Goal: Task Accomplishment & Management: Use online tool/utility

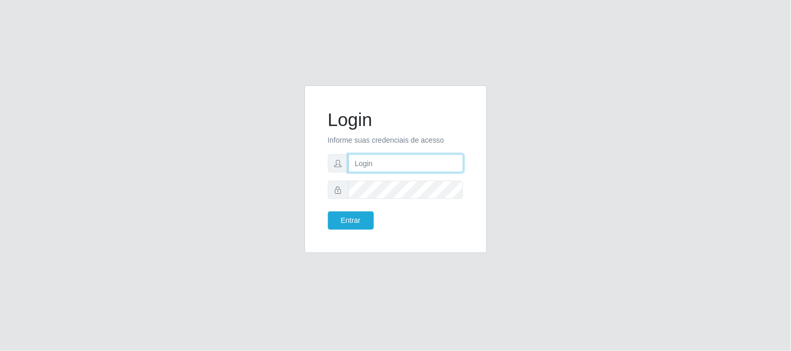
click at [384, 164] on input "text" at bounding box center [405, 163] width 115 height 18
type input "[EMAIL_ADDRESS][DOMAIN_NAME]"
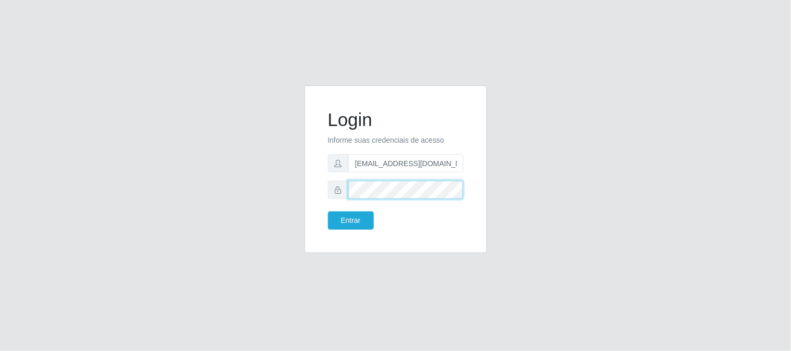
click at [328, 212] on button "Entrar" at bounding box center [351, 221] width 46 height 18
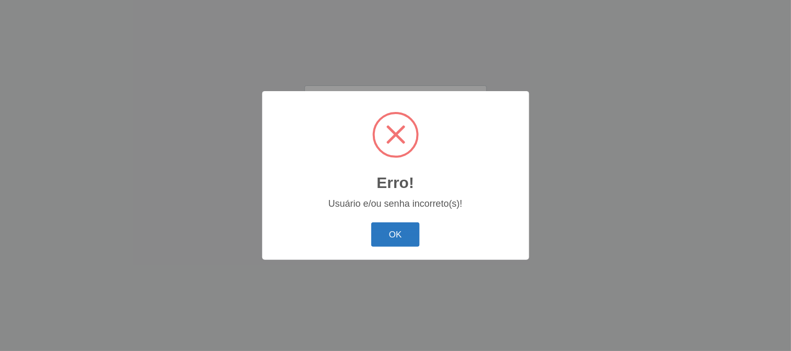
click at [398, 229] on button "OK" at bounding box center [395, 235] width 48 height 25
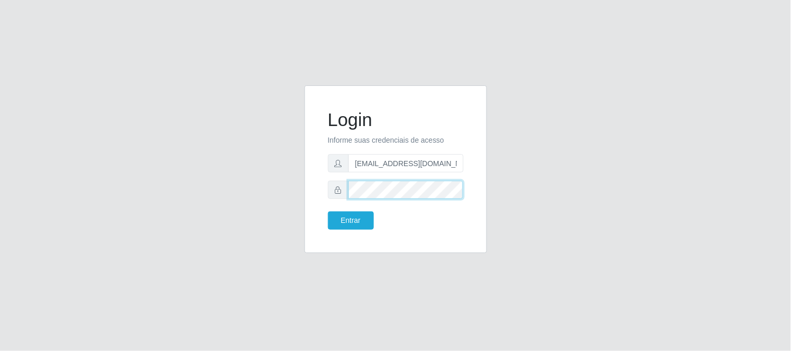
click at [328, 212] on button "Entrar" at bounding box center [351, 221] width 46 height 18
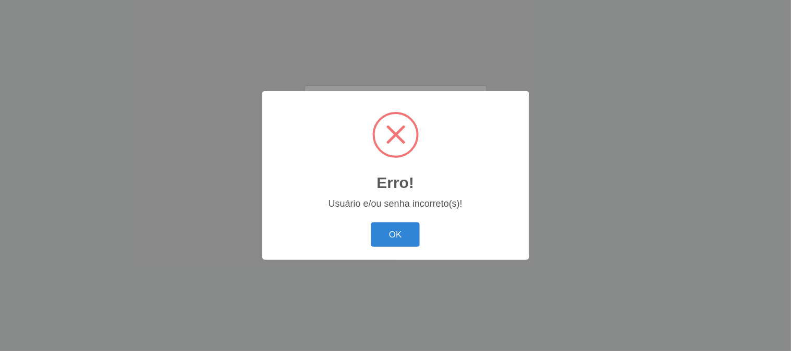
click at [398, 229] on button "OK" at bounding box center [395, 235] width 48 height 25
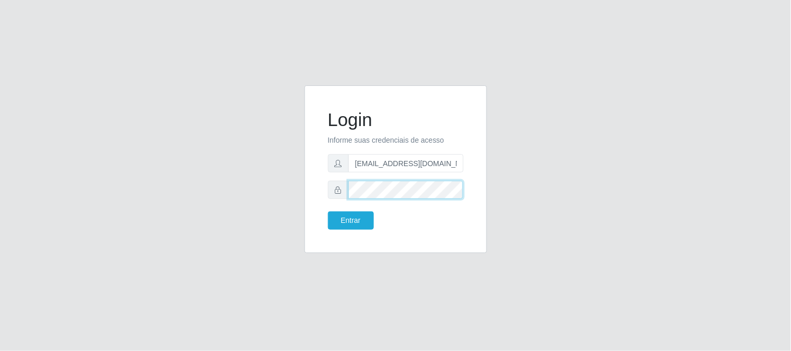
click at [328, 212] on button "Entrar" at bounding box center [351, 221] width 46 height 18
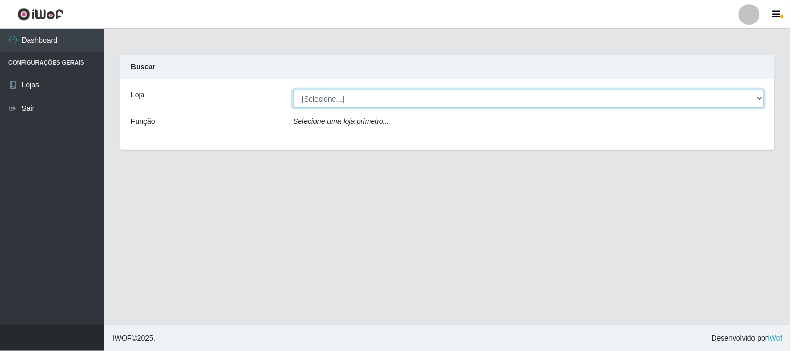
click at [387, 91] on select "[Selecione...] Queiroz Atacadão - [GEOGRAPHIC_DATA]" at bounding box center [528, 99] width 471 height 18
select select "464"
click at [293, 90] on select "[Selecione...] Queiroz Atacadão - [GEOGRAPHIC_DATA]" at bounding box center [528, 99] width 471 height 18
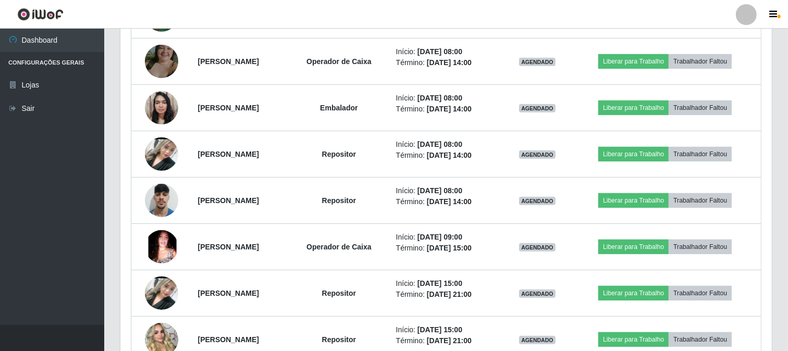
scroll to position [463, 0]
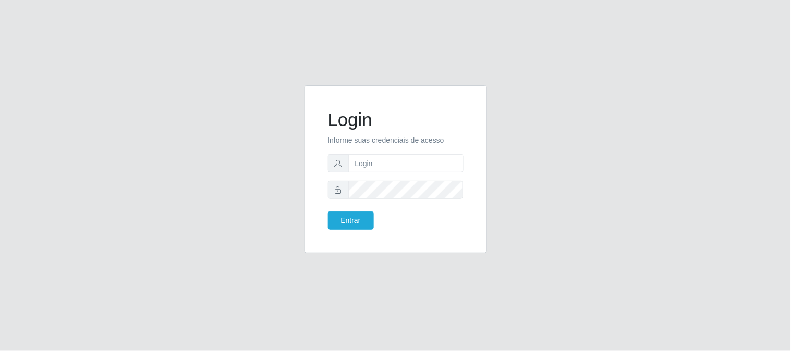
click at [669, 141] on div "Login Informe suas credenciais de acesso Entrar" at bounding box center [396, 176] width 594 height 180
click at [441, 161] on input "text" at bounding box center [405, 163] width 115 height 18
type input "[EMAIL_ADDRESS][DOMAIN_NAME]"
click at [328, 212] on button "Entrar" at bounding box center [351, 221] width 46 height 18
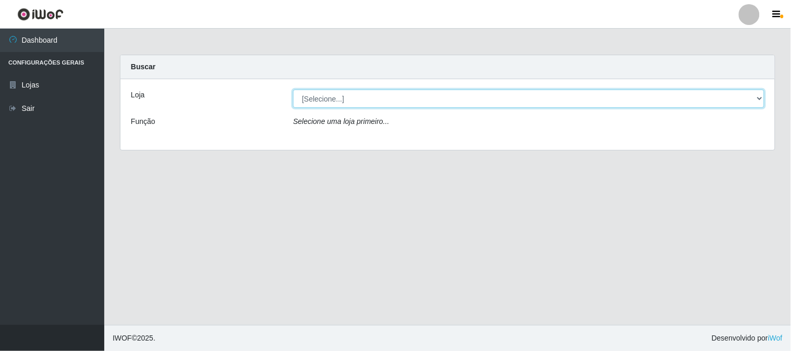
click at [764, 98] on select "[Selecione...] Queiroz Atacadão - [GEOGRAPHIC_DATA]" at bounding box center [528, 99] width 471 height 18
select select "464"
click at [293, 90] on select "[Selecione...] Queiroz Atacadão - [GEOGRAPHIC_DATA]" at bounding box center [528, 99] width 471 height 18
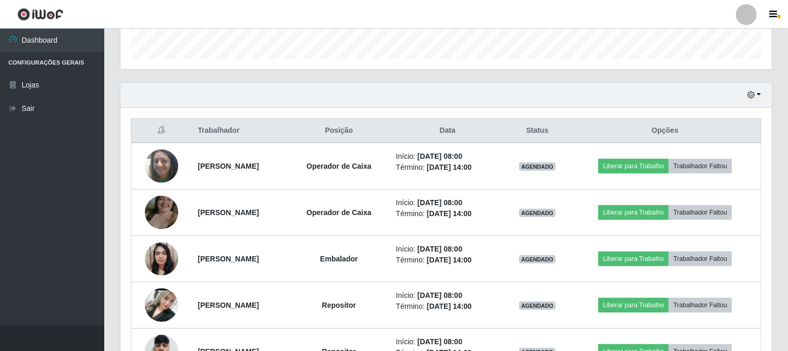
scroll to position [405, 0]
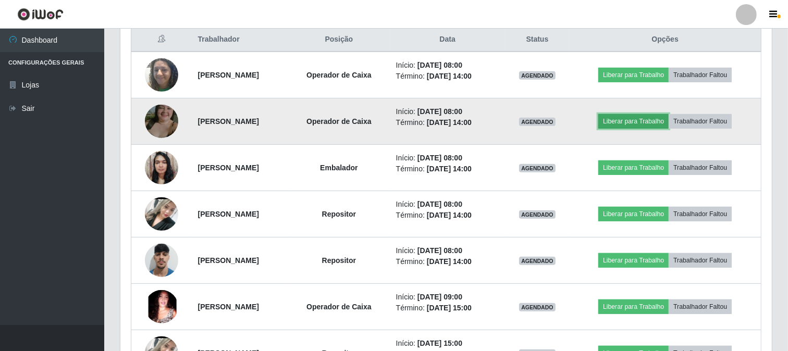
click at [646, 118] on button "Liberar para Trabalho" at bounding box center [634, 121] width 70 height 15
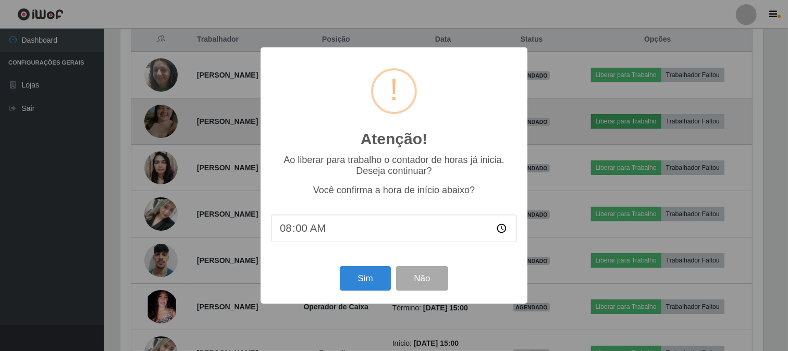
scroll to position [216, 645]
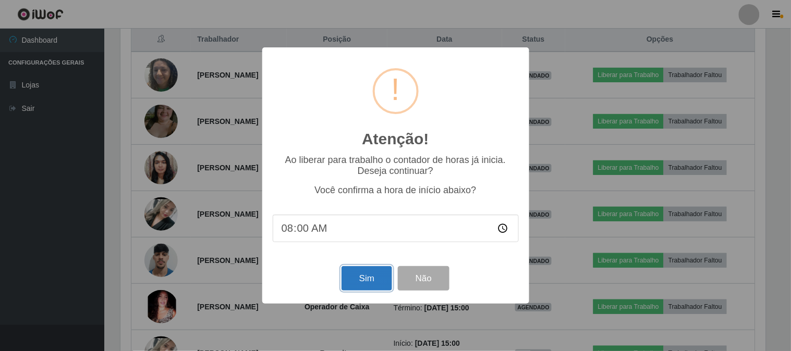
click at [366, 277] on button "Sim" at bounding box center [367, 278] width 51 height 25
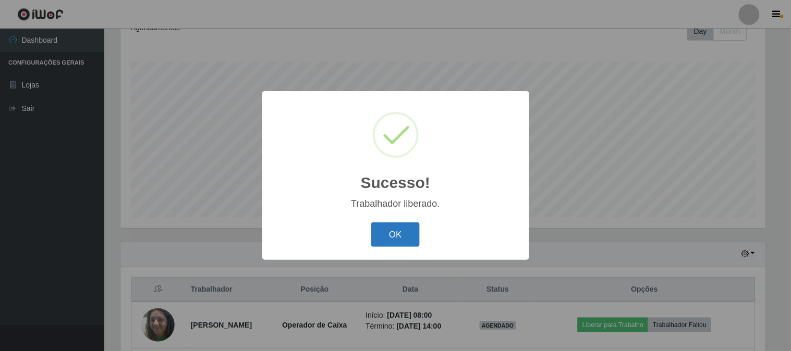
click at [398, 242] on button "OK" at bounding box center [395, 235] width 48 height 25
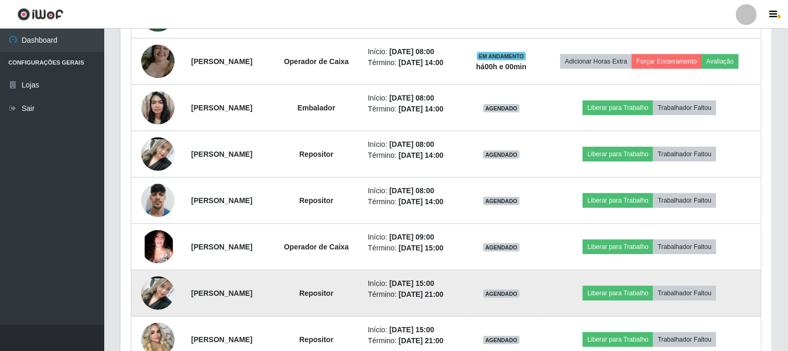
scroll to position [445, 0]
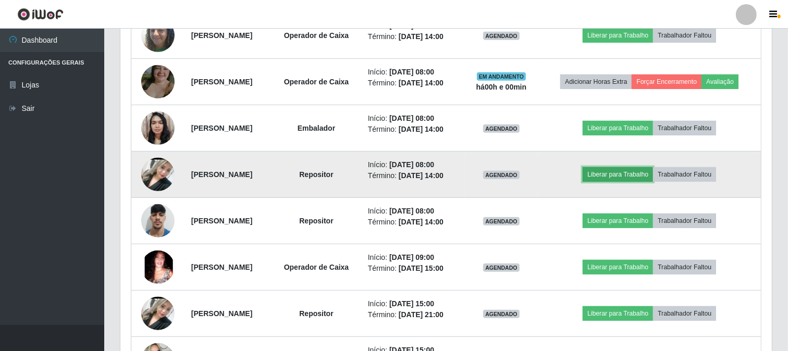
click at [625, 175] on button "Liberar para Trabalho" at bounding box center [618, 174] width 70 height 15
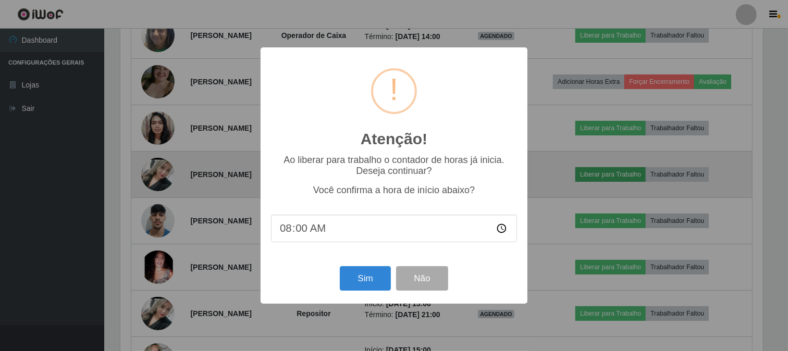
scroll to position [216, 645]
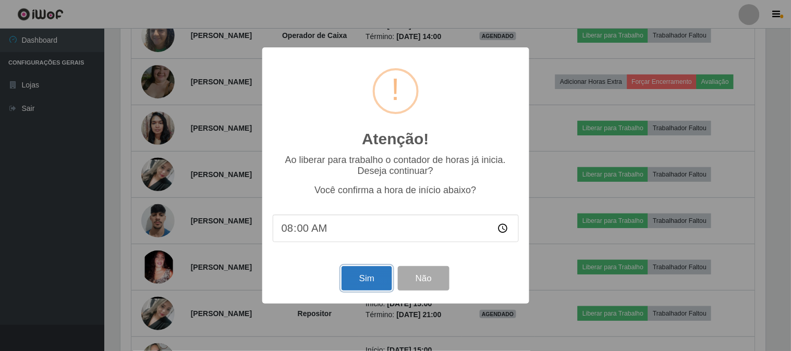
click at [366, 284] on button "Sim" at bounding box center [367, 278] width 51 height 25
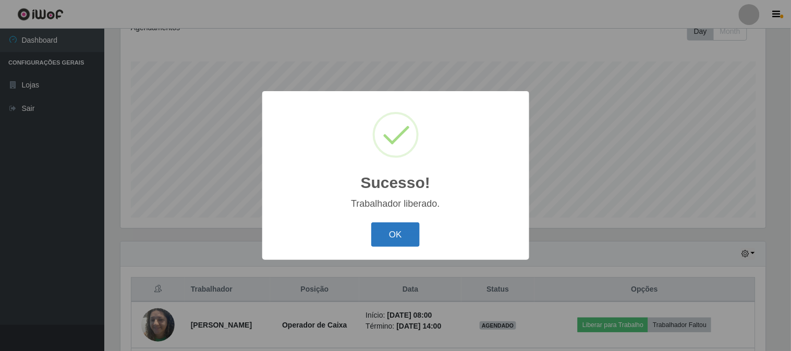
click at [413, 238] on button "OK" at bounding box center [395, 235] width 48 height 25
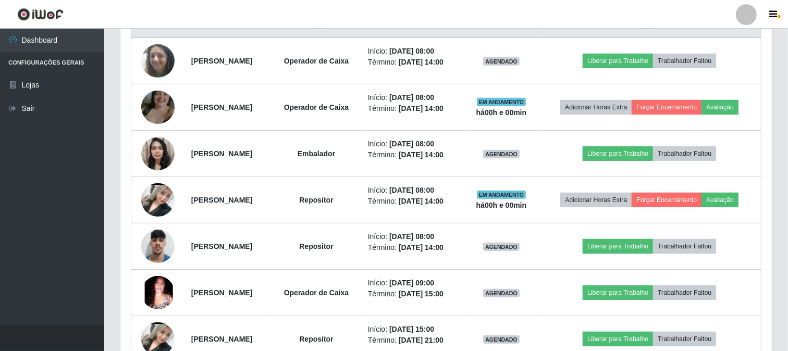
scroll to position [445, 0]
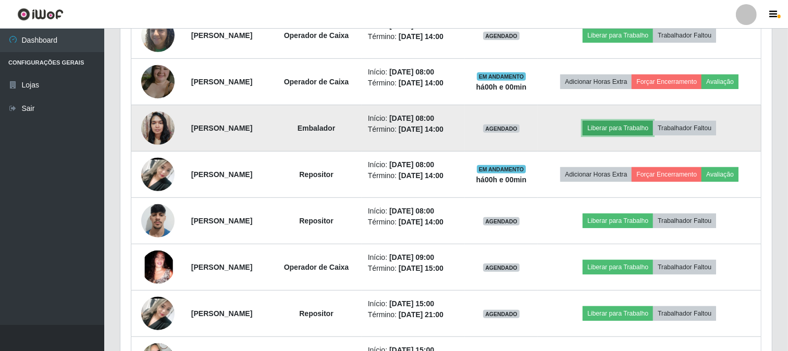
click at [626, 130] on button "Liberar para Trabalho" at bounding box center [618, 128] width 70 height 15
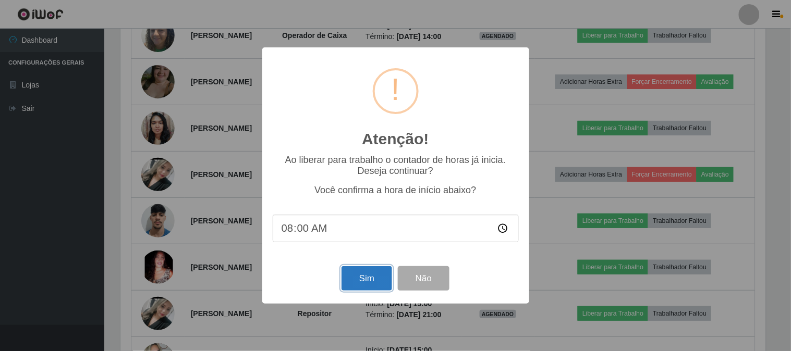
click at [355, 272] on button "Sim" at bounding box center [367, 278] width 51 height 25
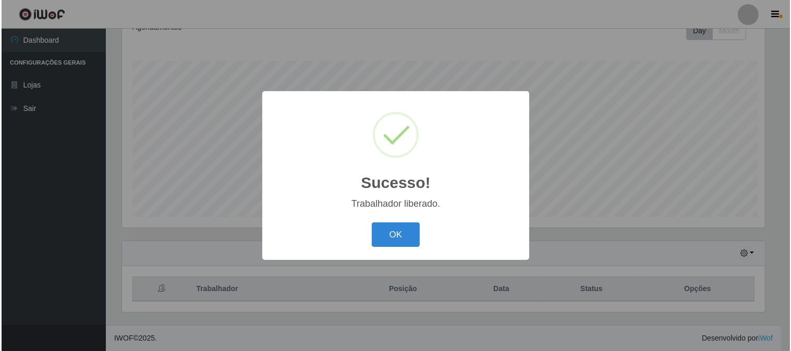
scroll to position [0, 0]
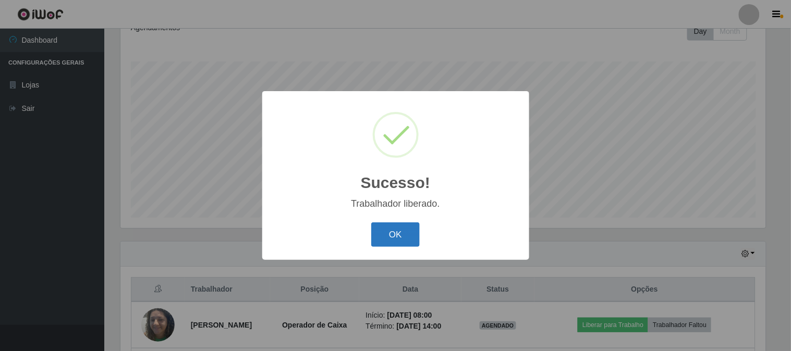
click at [408, 240] on button "OK" at bounding box center [395, 235] width 48 height 25
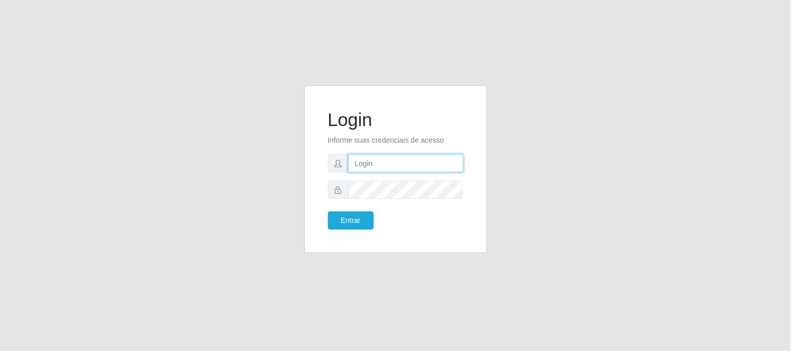
click at [421, 158] on input "text" at bounding box center [405, 163] width 115 height 18
type input "[EMAIL_ADDRESS][DOMAIN_NAME]"
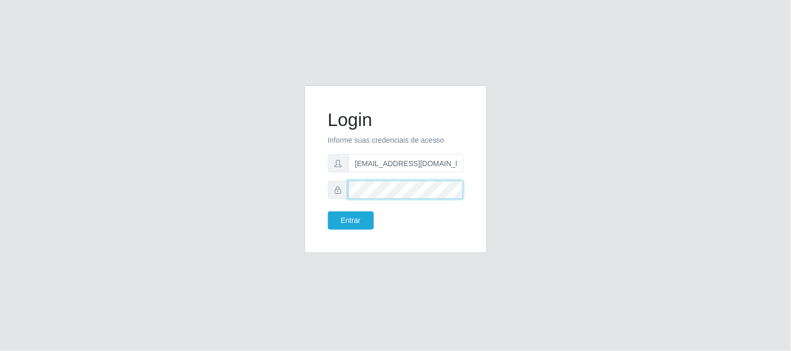
click at [328, 212] on button "Entrar" at bounding box center [351, 221] width 46 height 18
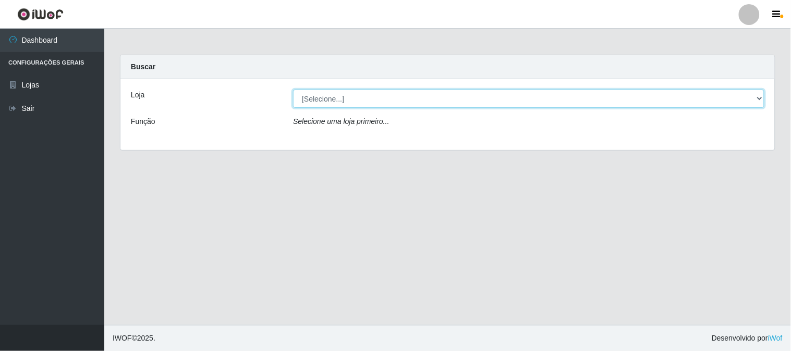
click at [759, 96] on select "[Selecione...] Queiroz Atacadão - [GEOGRAPHIC_DATA]" at bounding box center [528, 99] width 471 height 18
select select "464"
click at [293, 90] on select "[Selecione...] Queiroz Atacadão - [GEOGRAPHIC_DATA]" at bounding box center [528, 99] width 471 height 18
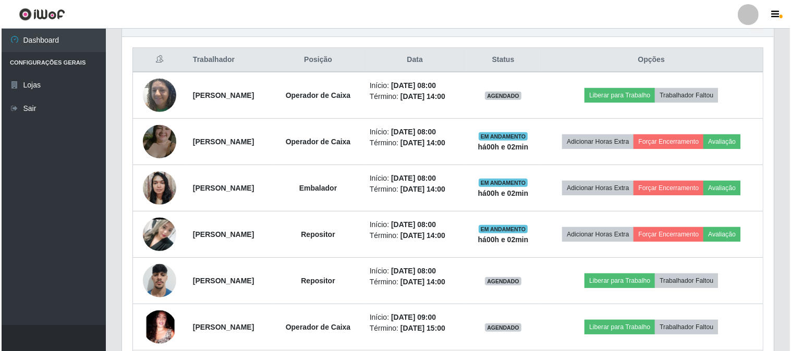
scroll to position [405, 0]
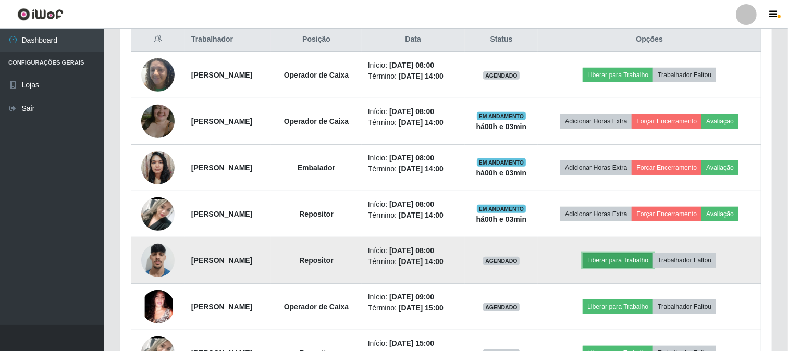
click at [635, 261] on button "Liberar para Trabalho" at bounding box center [618, 260] width 70 height 15
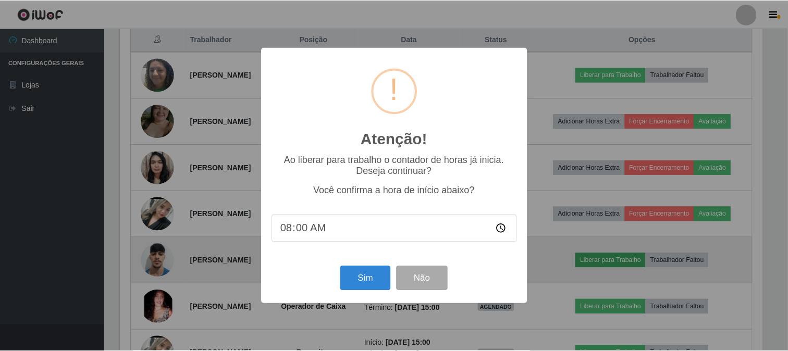
scroll to position [216, 645]
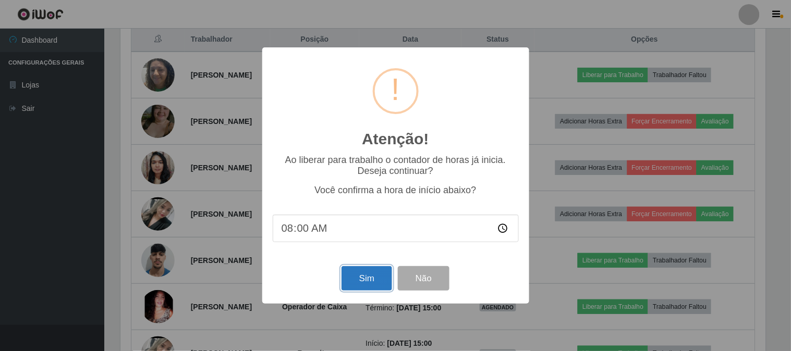
click at [355, 284] on button "Sim" at bounding box center [367, 278] width 51 height 25
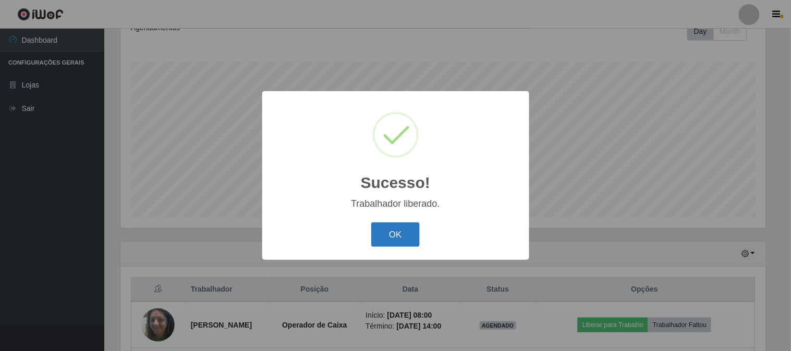
click at [392, 241] on button "OK" at bounding box center [395, 235] width 48 height 25
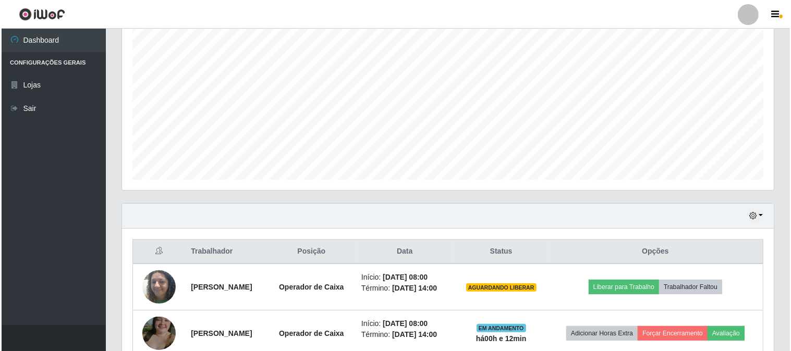
scroll to position [271, 0]
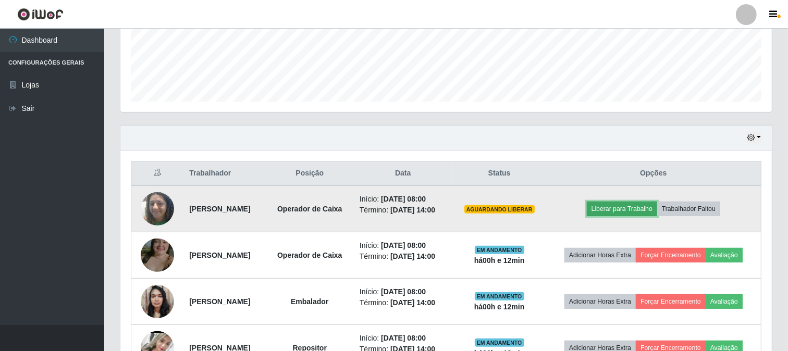
click at [638, 207] on button "Liberar para Trabalho" at bounding box center [622, 209] width 70 height 15
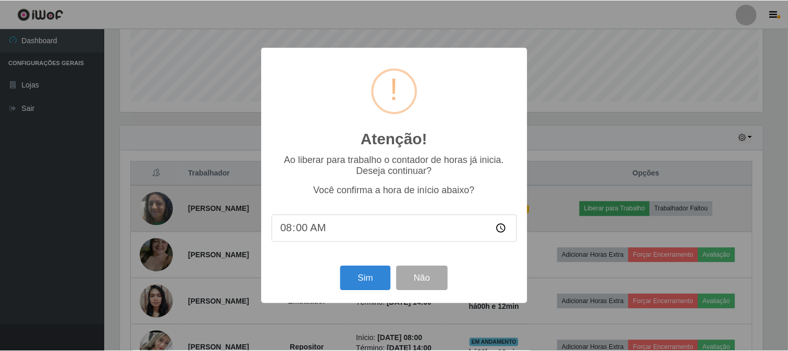
scroll to position [216, 645]
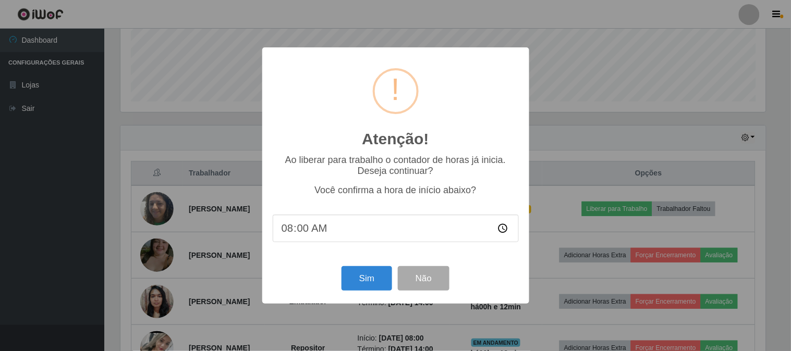
click at [316, 228] on input "08:00" at bounding box center [396, 229] width 246 height 28
drag, startPoint x: 316, startPoint y: 228, endPoint x: 303, endPoint y: 233, distance: 13.2
click at [314, 229] on input "08:00" at bounding box center [396, 229] width 246 height 28
click at [302, 233] on input "08:00" at bounding box center [396, 229] width 246 height 28
type input "08:10"
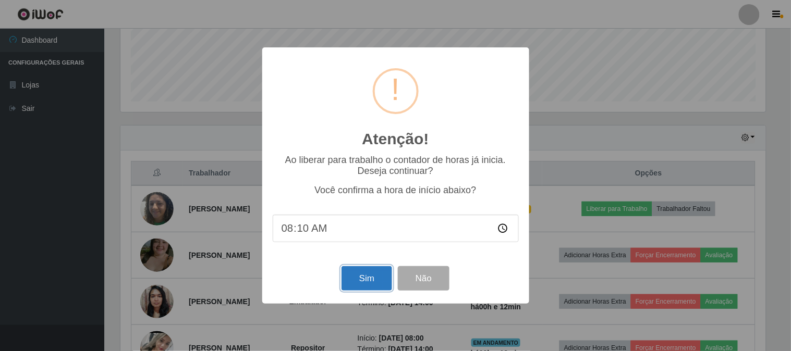
click at [381, 279] on button "Sim" at bounding box center [367, 278] width 51 height 25
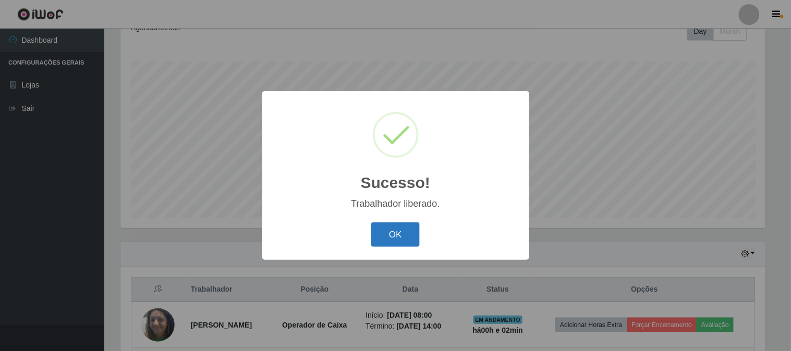
click at [414, 230] on button "OK" at bounding box center [395, 235] width 48 height 25
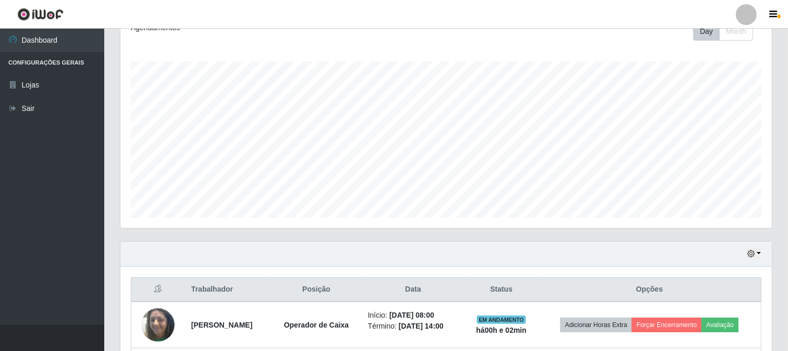
scroll to position [445, 0]
